Goal: Task Accomplishment & Management: Manage account settings

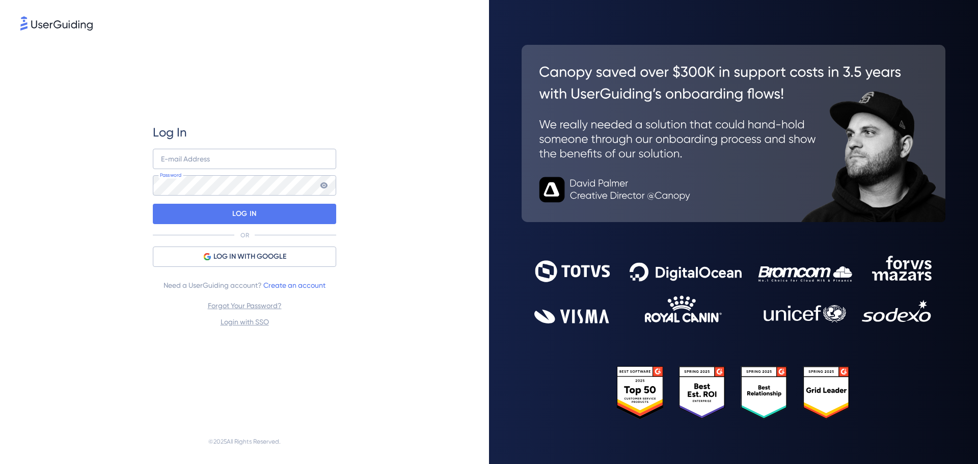
click at [0, 258] on div "Log In E-mail Address Password LOG IN OR LOG IN WITH GOOGLE Need a UserGuiding …" at bounding box center [244, 232] width 489 height 464
click at [240, 248] on div "LOG IN WITH GOOGLE" at bounding box center [244, 256] width 183 height 20
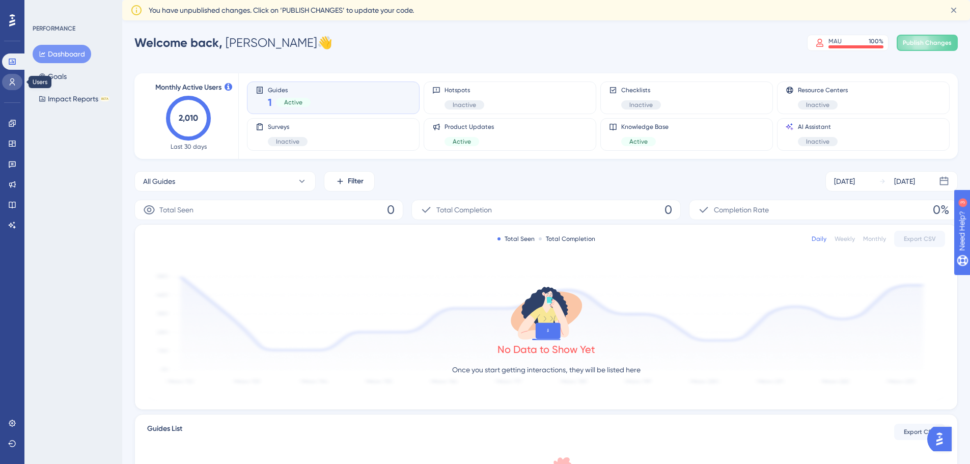
click at [13, 80] on icon at bounding box center [12, 82] width 8 height 8
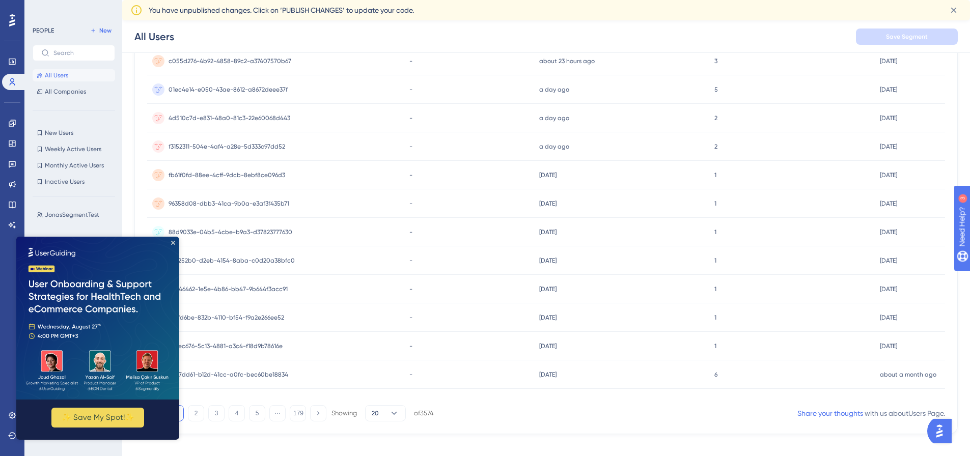
scroll to position [383, 0]
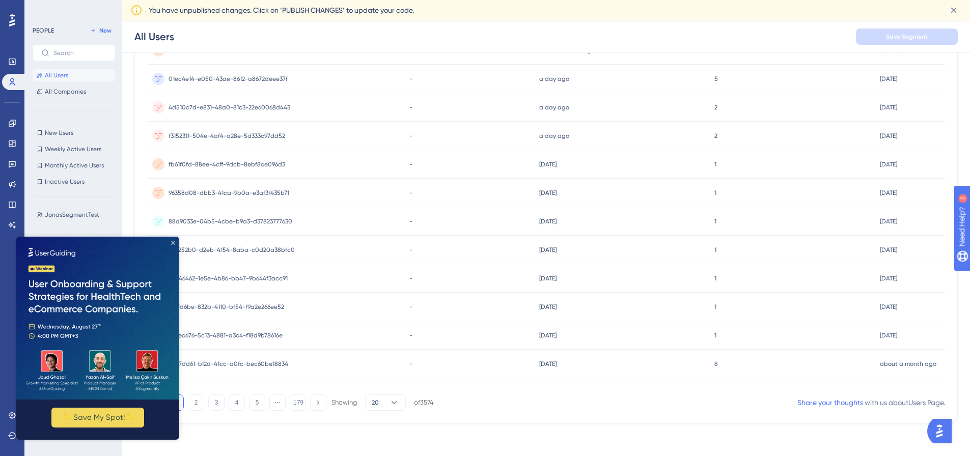
click at [173, 242] on icon "Close Preview" at bounding box center [173, 243] width 4 height 4
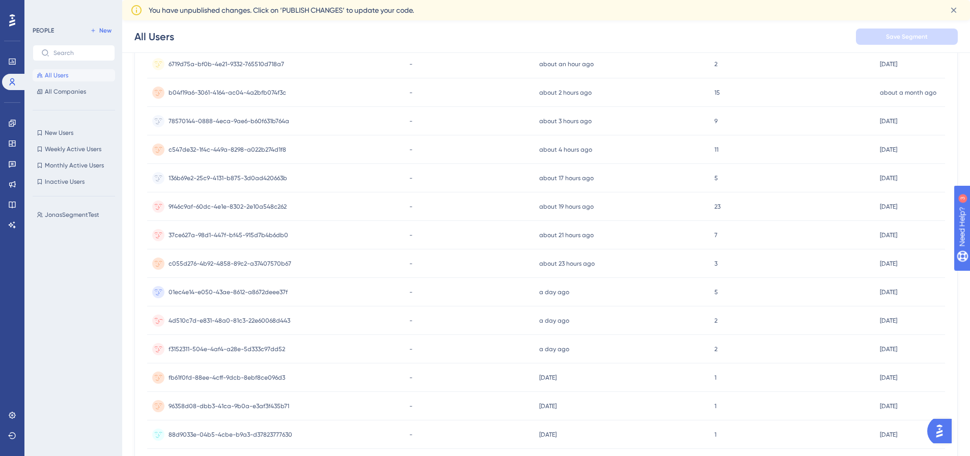
scroll to position [0, 0]
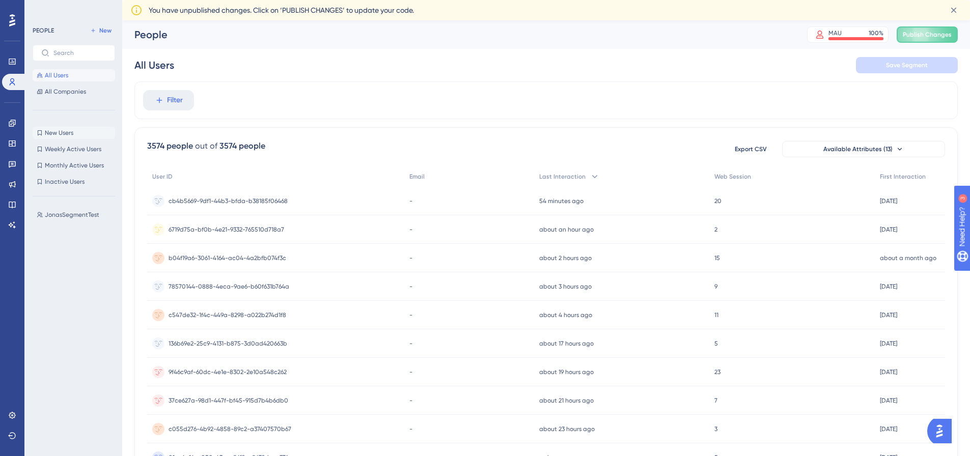
click at [68, 132] on span "New Users" at bounding box center [59, 133] width 29 height 8
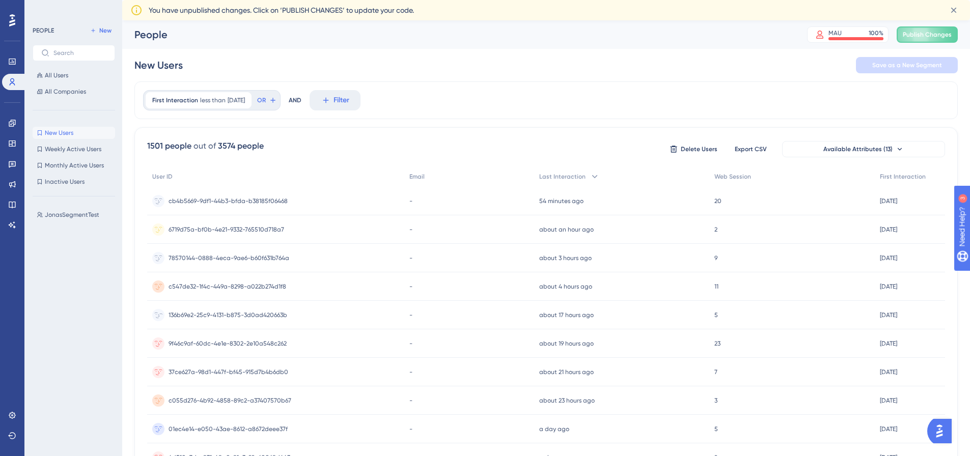
scroll to position [21, 0]
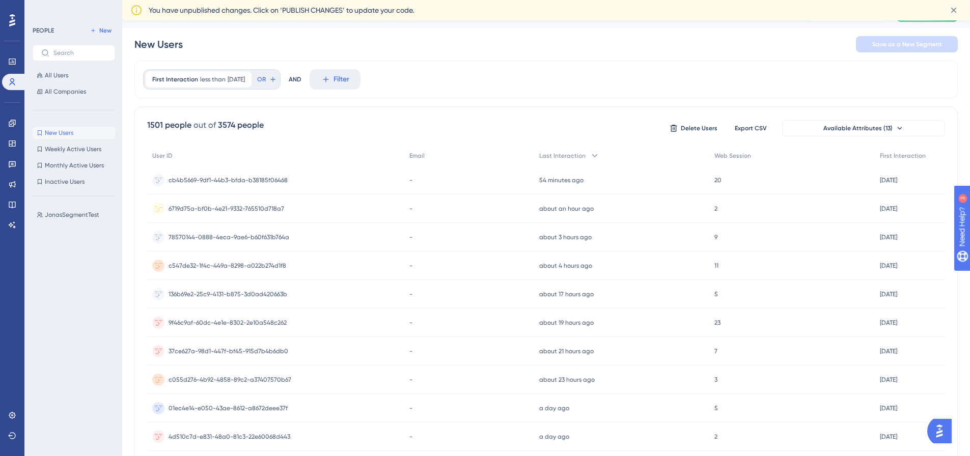
click at [226, 211] on span "6719d75a-bf0b-4e21-9332-765510d718a7" at bounding box center [227, 209] width 116 height 8
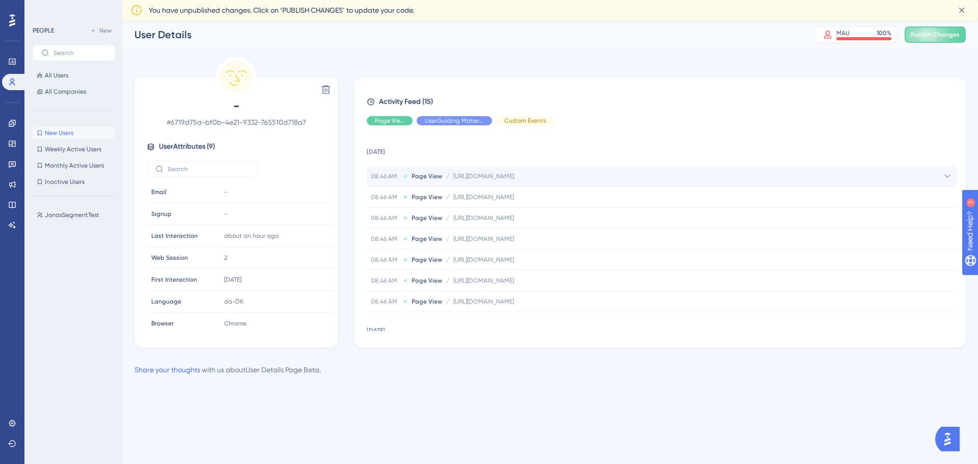
click at [518, 181] on div "08.46 AM Page View / [URL][DOMAIN_NAME] [URL][DOMAIN_NAME]" at bounding box center [662, 176] width 590 height 20
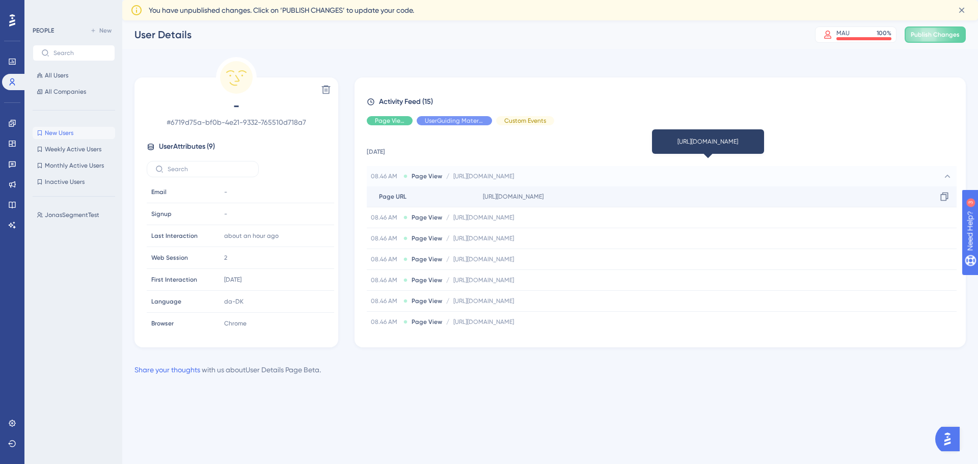
click at [543, 199] on span "[URL][DOMAIN_NAME]" at bounding box center [513, 196] width 61 height 8
click at [398, 200] on span "Page URL" at bounding box center [392, 196] width 27 height 8
click at [59, 131] on span "New Users" at bounding box center [59, 133] width 29 height 8
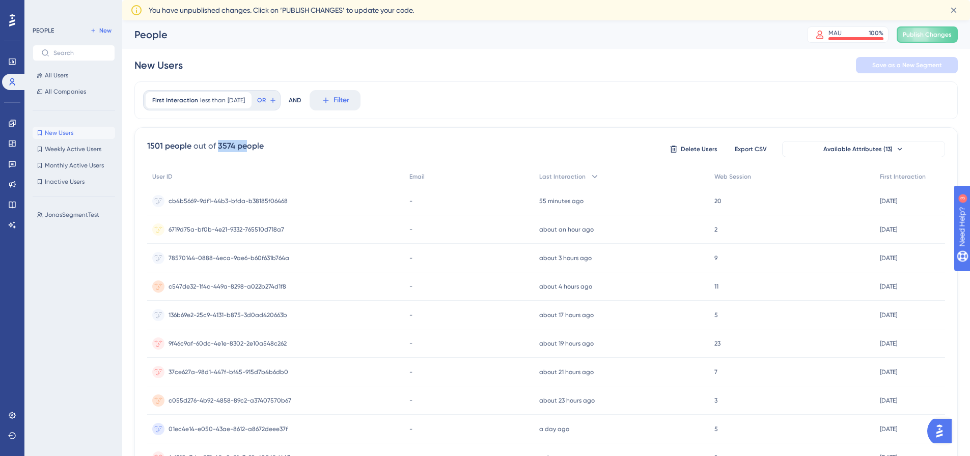
drag, startPoint x: 215, startPoint y: 144, endPoint x: 245, endPoint y: 149, distance: 29.9
click at [245, 149] on div "1501 people out of 3574 people" at bounding box center [205, 146] width 117 height 12
click at [245, 149] on div "3574 people" at bounding box center [241, 146] width 46 height 12
click at [18, 119] on link at bounding box center [12, 123] width 20 height 16
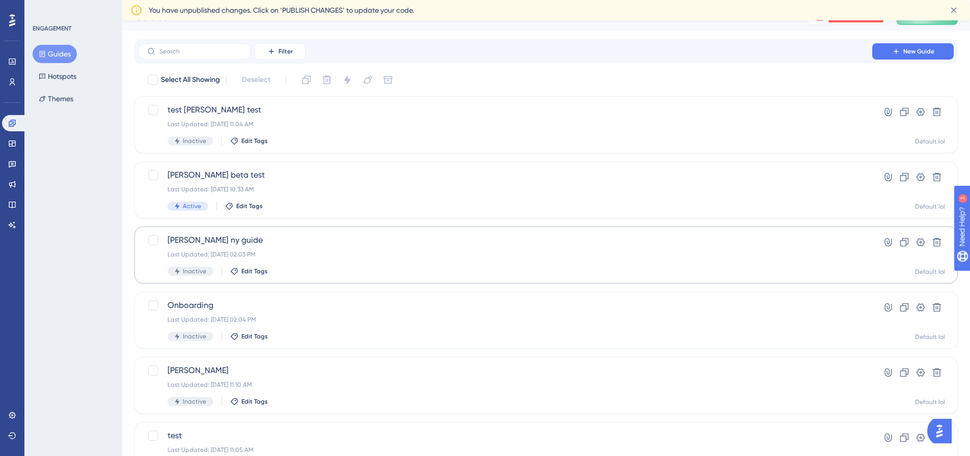
scroll to position [18, 0]
click at [346, 182] on div "[PERSON_NAME] beta test Last Updated: [DATE] 10.33 AM Active Edit Tags" at bounding box center [506, 190] width 676 height 42
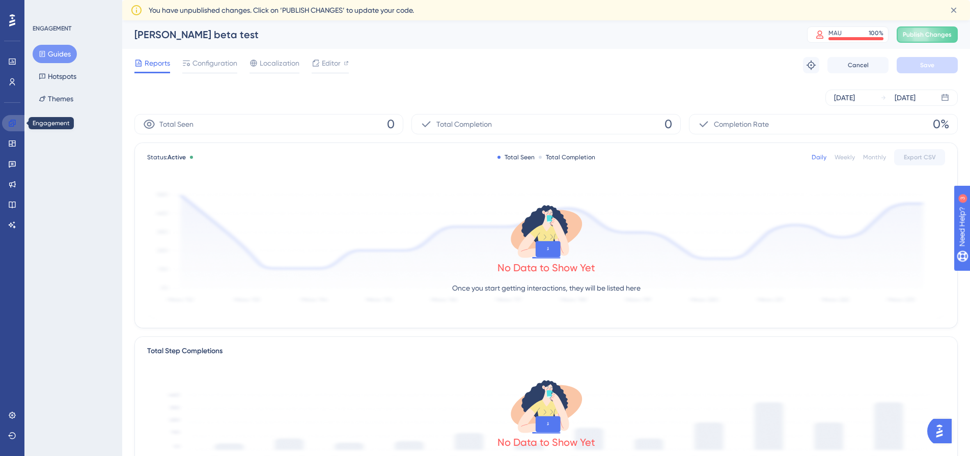
click at [11, 121] on icon at bounding box center [12, 123] width 8 height 8
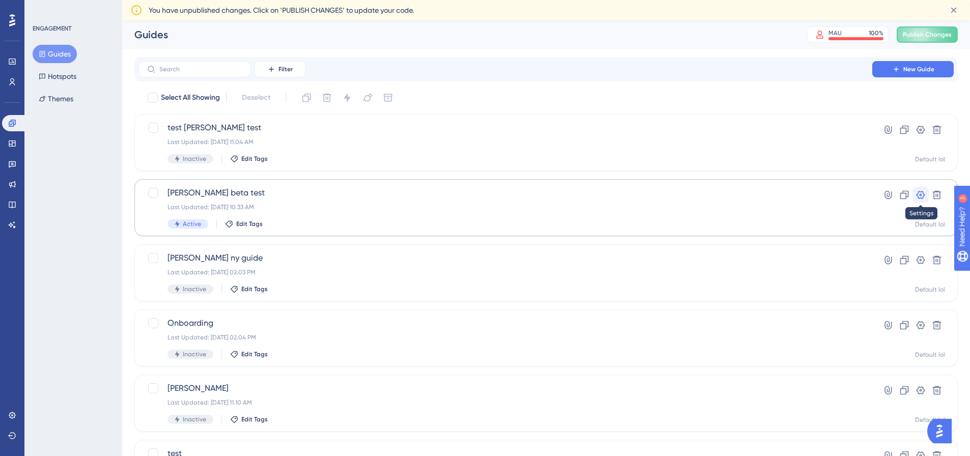
click at [926, 193] on button at bounding box center [920, 195] width 16 height 16
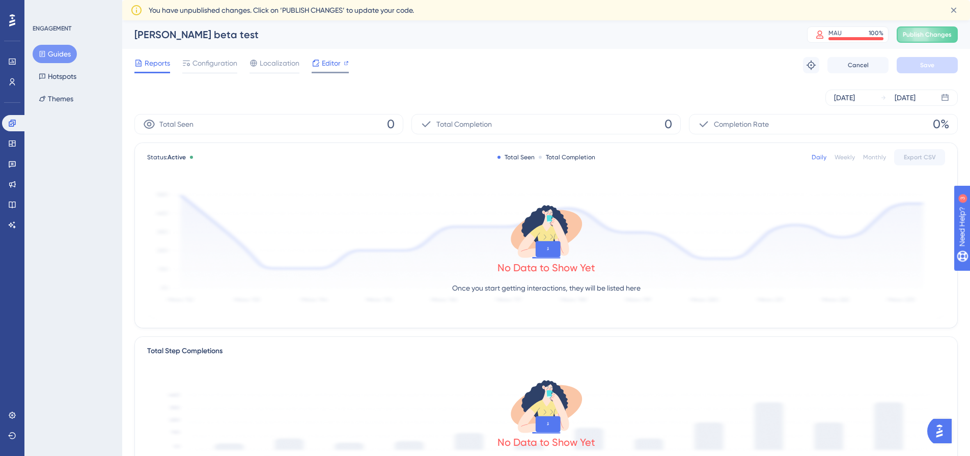
click at [344, 65] on icon at bounding box center [346, 63] width 5 height 5
click at [9, 122] on icon at bounding box center [12, 123] width 8 height 8
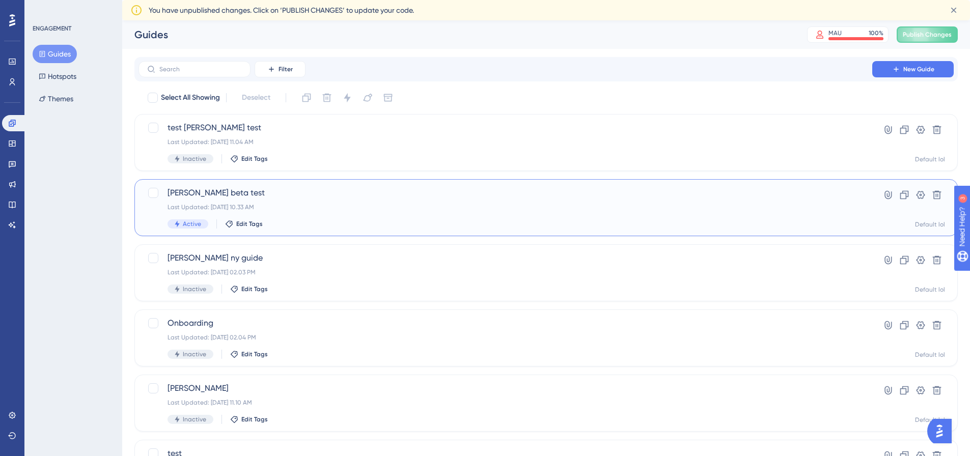
click at [188, 197] on span "[PERSON_NAME] beta test" at bounding box center [506, 193] width 676 height 12
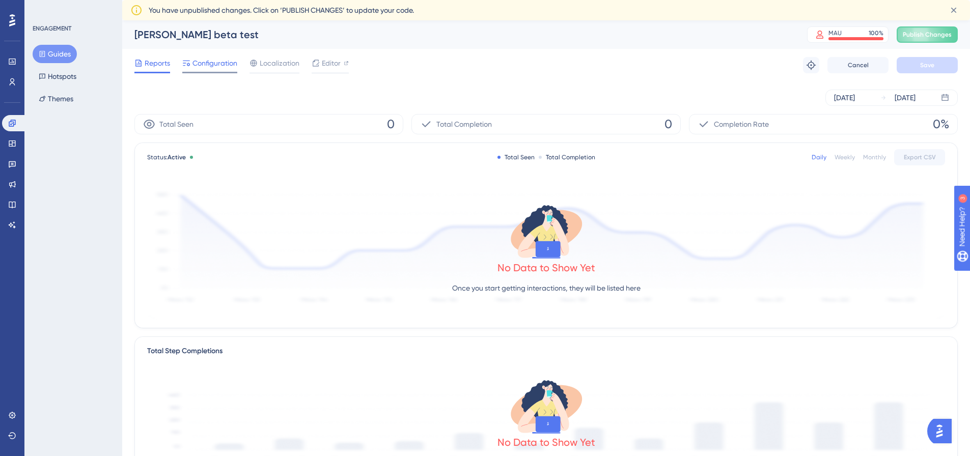
click at [211, 67] on span "Configuration" at bounding box center [214, 63] width 45 height 12
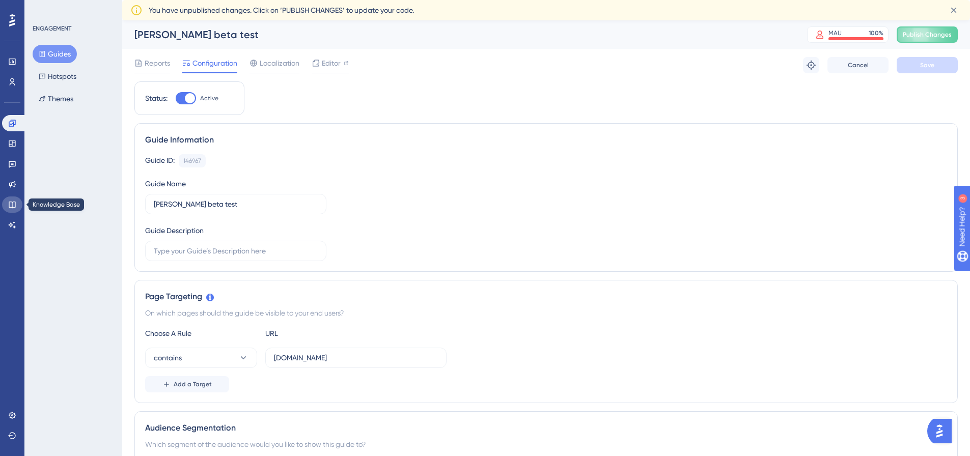
click at [16, 206] on icon at bounding box center [12, 205] width 8 height 8
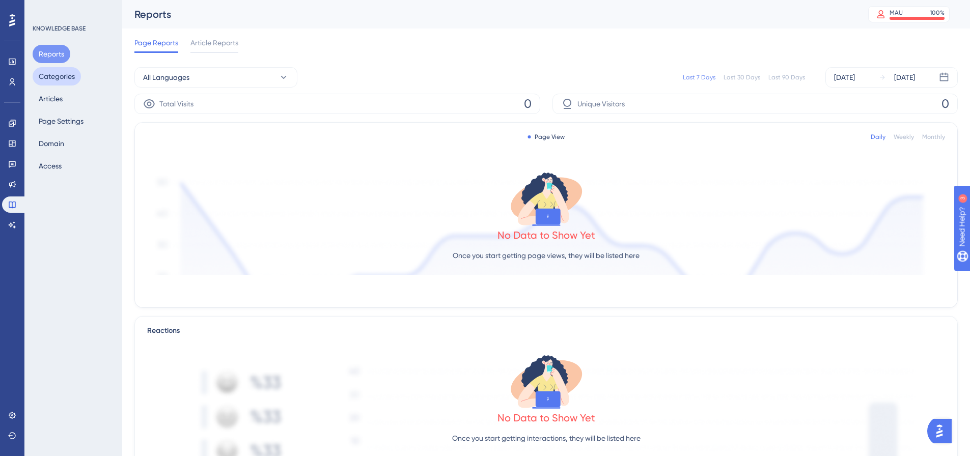
click at [61, 75] on button "Categories" at bounding box center [57, 76] width 48 height 18
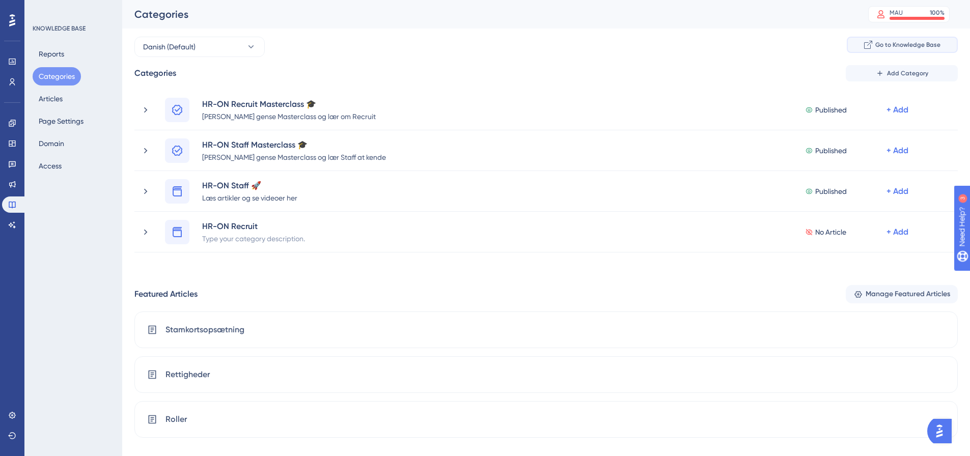
click at [915, 43] on span "Go to Knowledge Base" at bounding box center [907, 45] width 65 height 8
click at [63, 117] on button "Page Settings" at bounding box center [61, 121] width 57 height 18
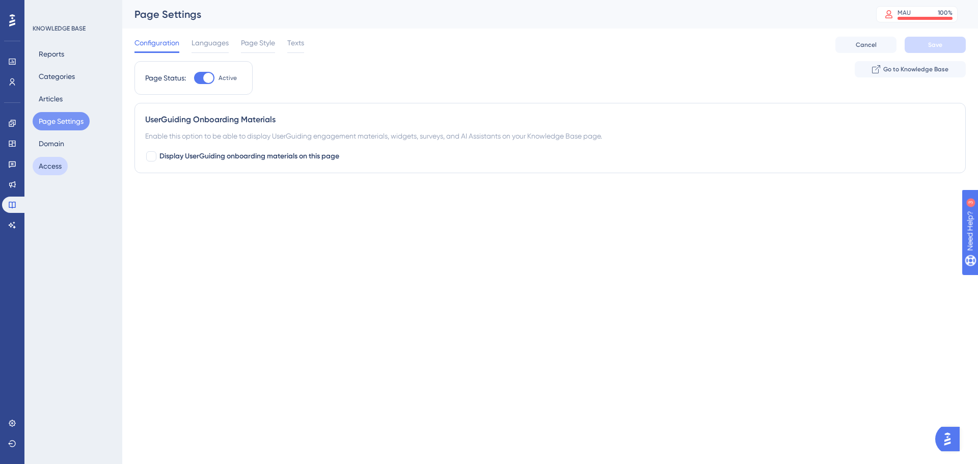
click at [58, 168] on button "Access" at bounding box center [50, 166] width 35 height 18
